Goal: Transaction & Acquisition: Purchase product/service

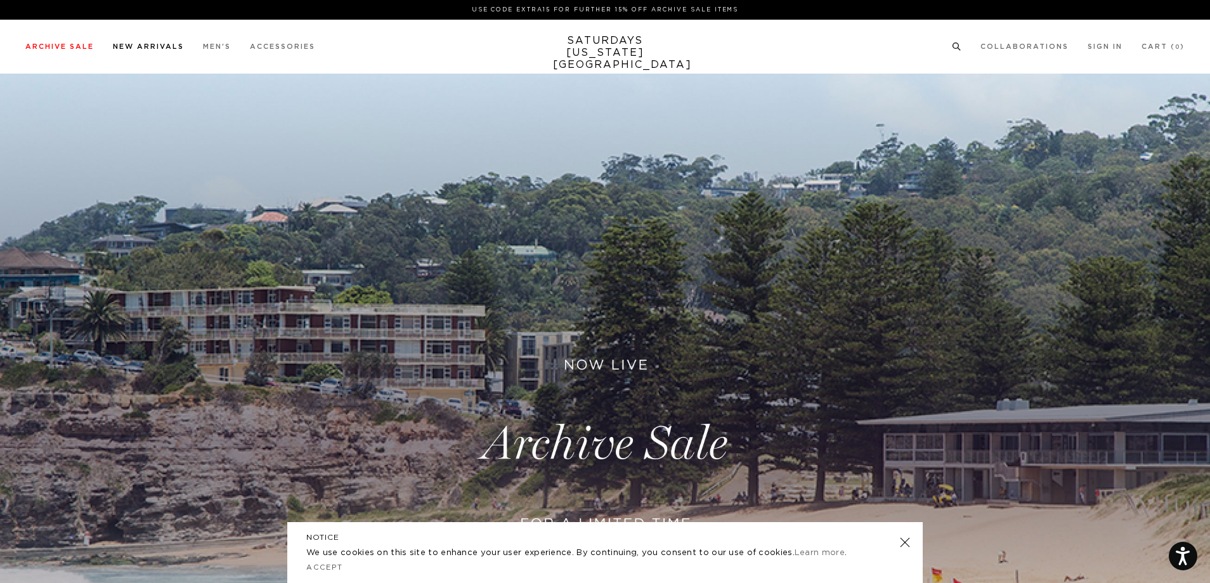
click at [159, 48] on link "New Arrivals" at bounding box center [148, 46] width 71 height 7
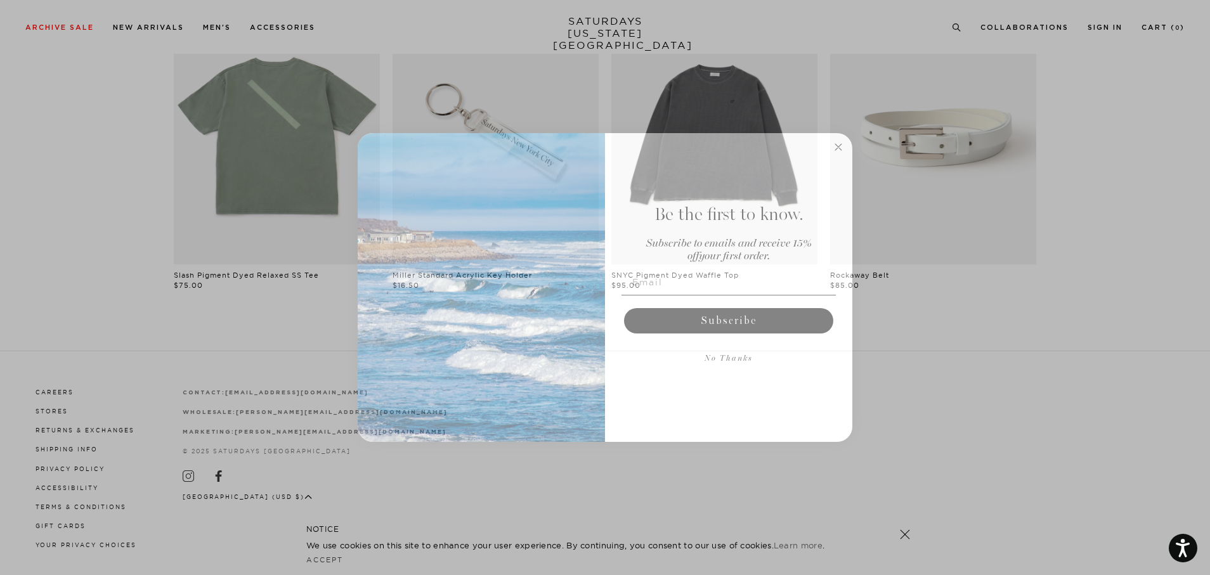
scroll to position [951, 0]
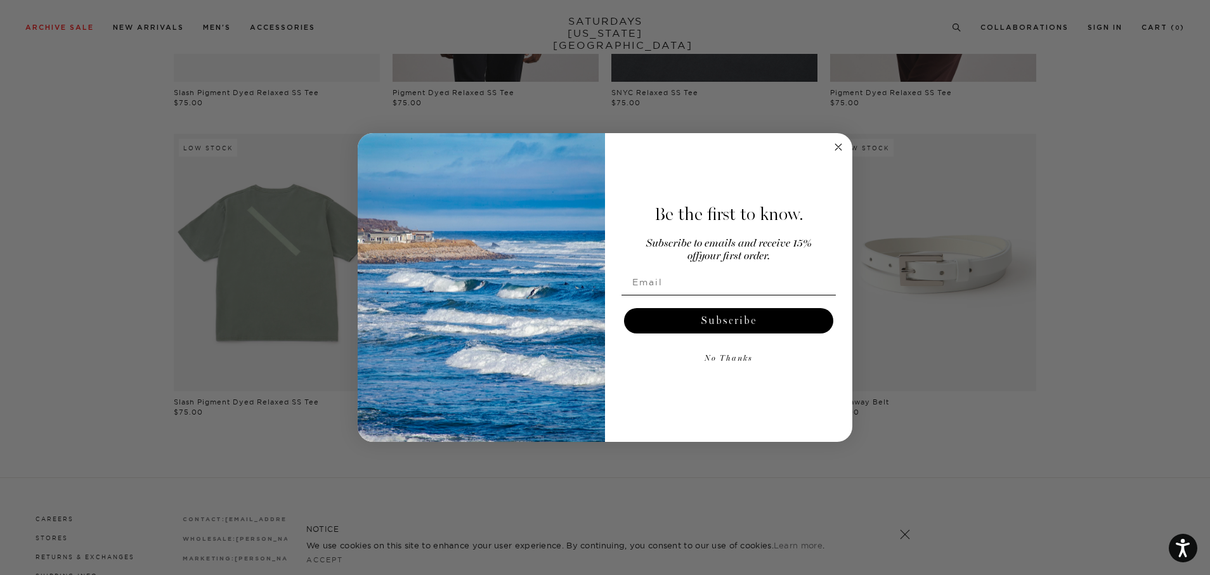
click at [837, 152] on circle "Close dialog" at bounding box center [838, 147] width 15 height 15
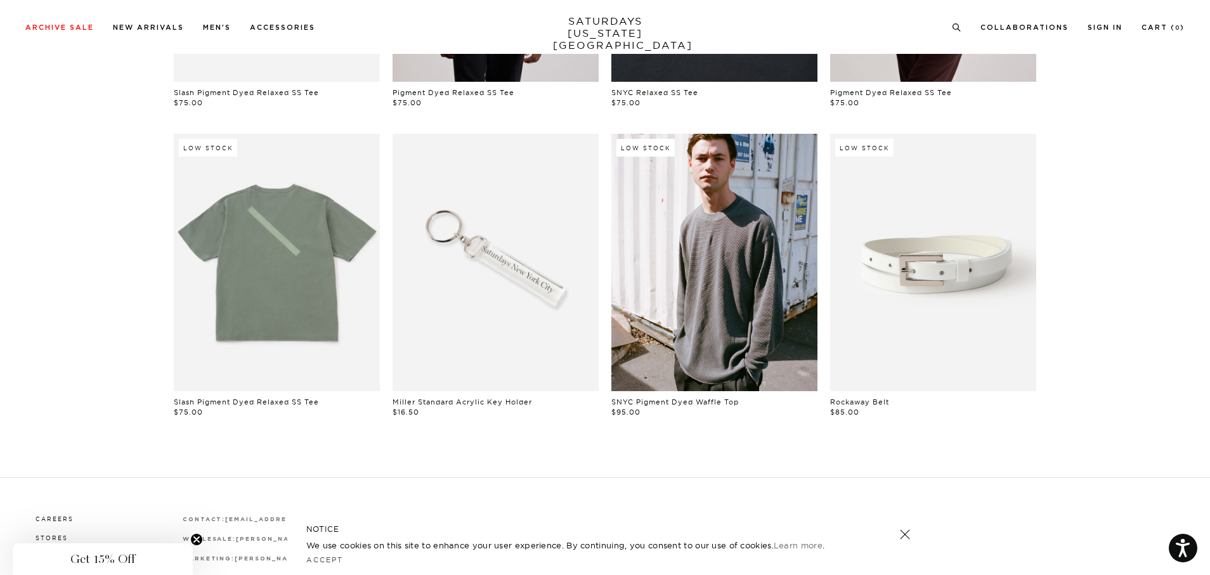
click at [724, 290] on link at bounding box center [714, 262] width 206 height 257
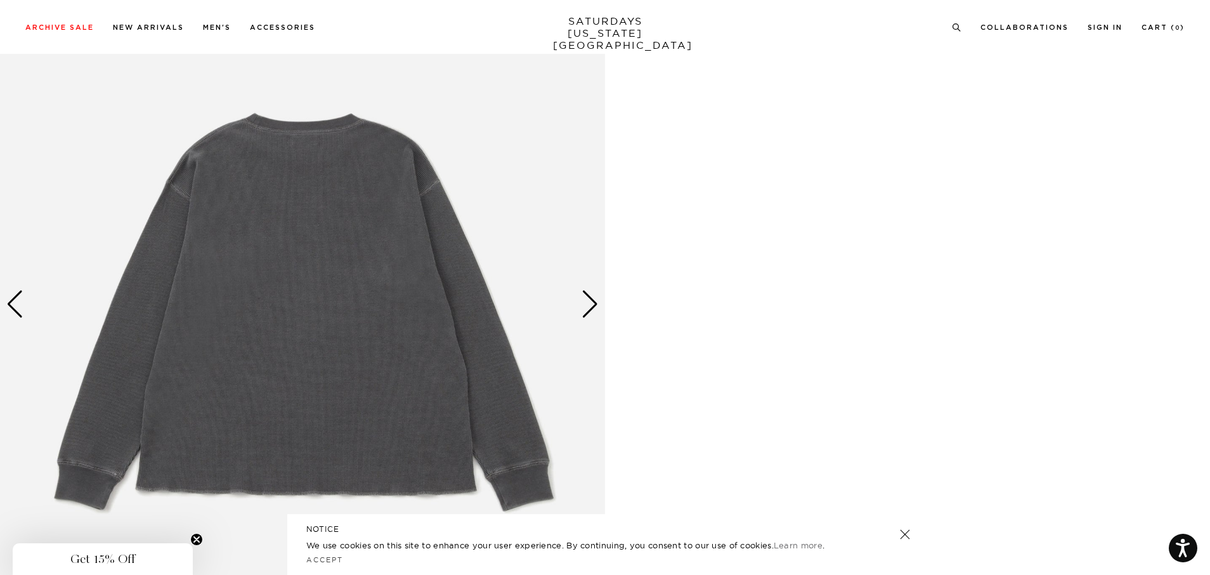
scroll to position [1481, 0]
